Goal: Navigation & Orientation: Find specific page/section

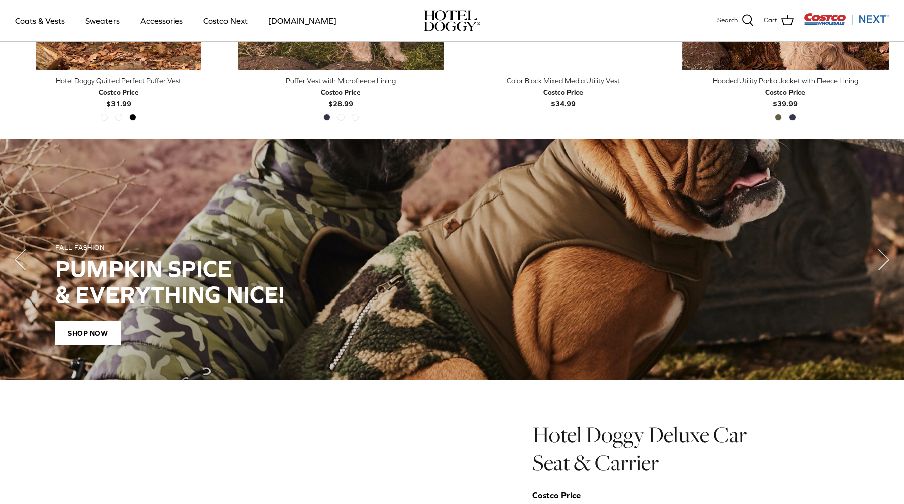
scroll to position [693, 0]
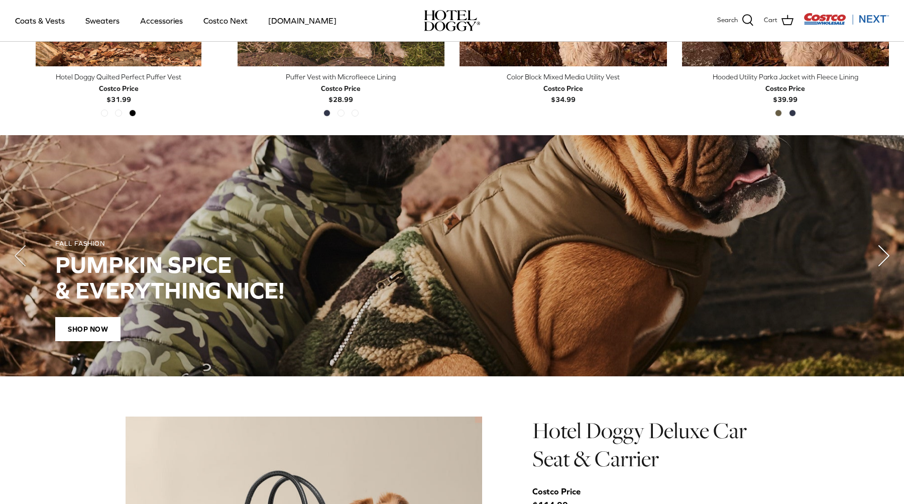
click at [885, 259] on polyline "Next" at bounding box center [884, 256] width 10 height 20
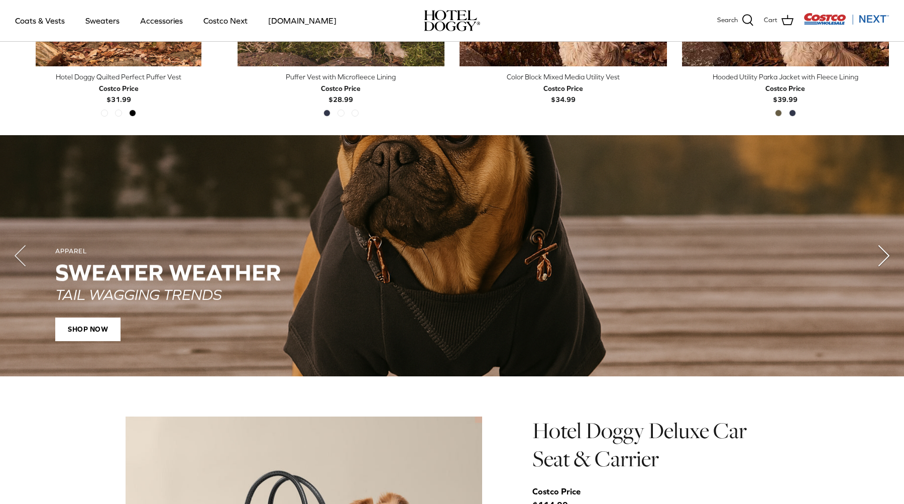
click at [885, 259] on polyline "Next" at bounding box center [884, 256] width 10 height 20
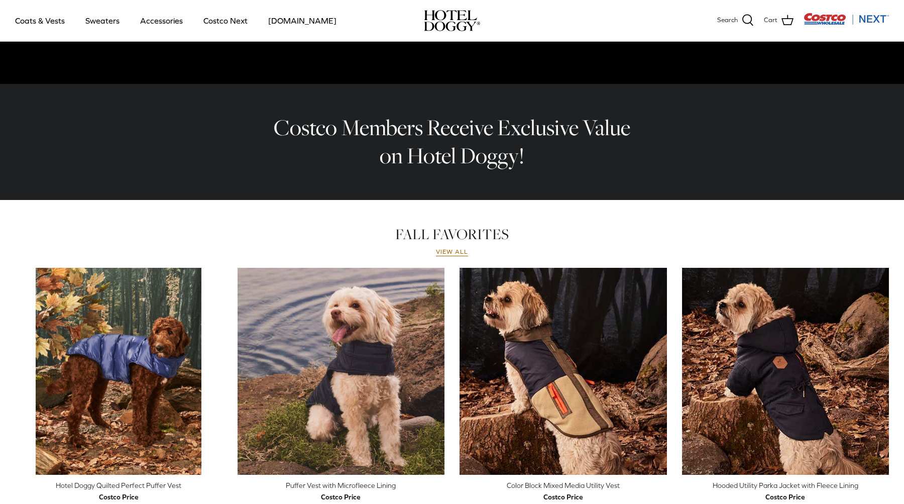
scroll to position [0, 0]
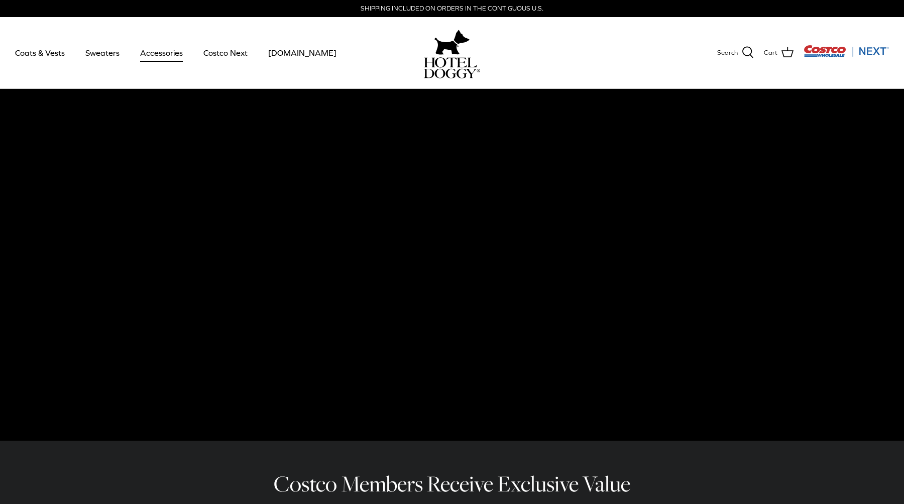
click at [152, 53] on link "Accessories" at bounding box center [161, 53] width 61 height 34
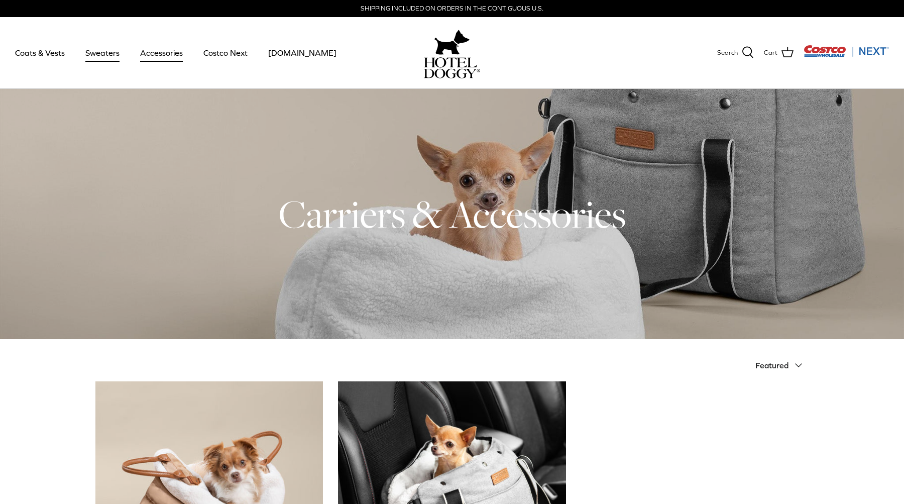
click at [104, 56] on link "Sweaters" at bounding box center [102, 53] width 52 height 34
